Goal: Task Accomplishment & Management: Manage account settings

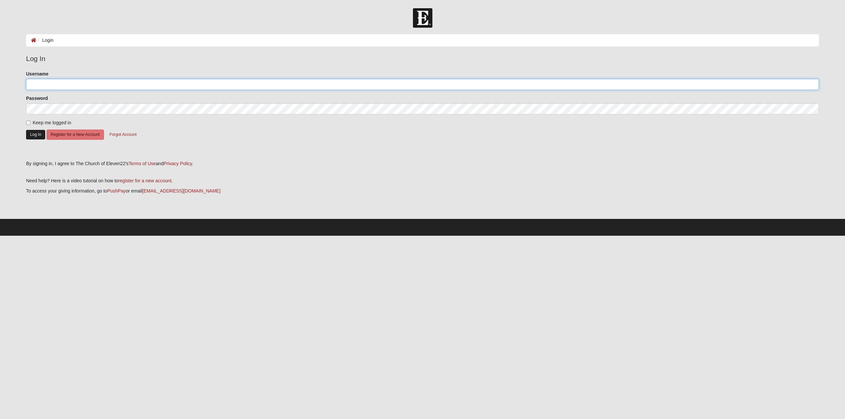
type input "[PERSON_NAME][EMAIL_ADDRESS][DOMAIN_NAME]"
click at [37, 134] on button "Log In" at bounding box center [35, 135] width 19 height 10
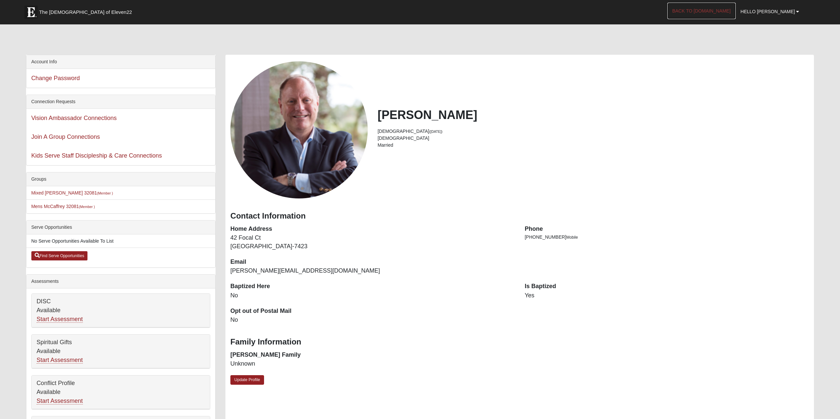
click at [720, 13] on link "Back to COE22.com" at bounding box center [701, 11] width 68 height 17
click at [723, 16] on link "Back to COE22.com" at bounding box center [701, 11] width 68 height 17
